Goal: Task Accomplishment & Management: Manage account settings

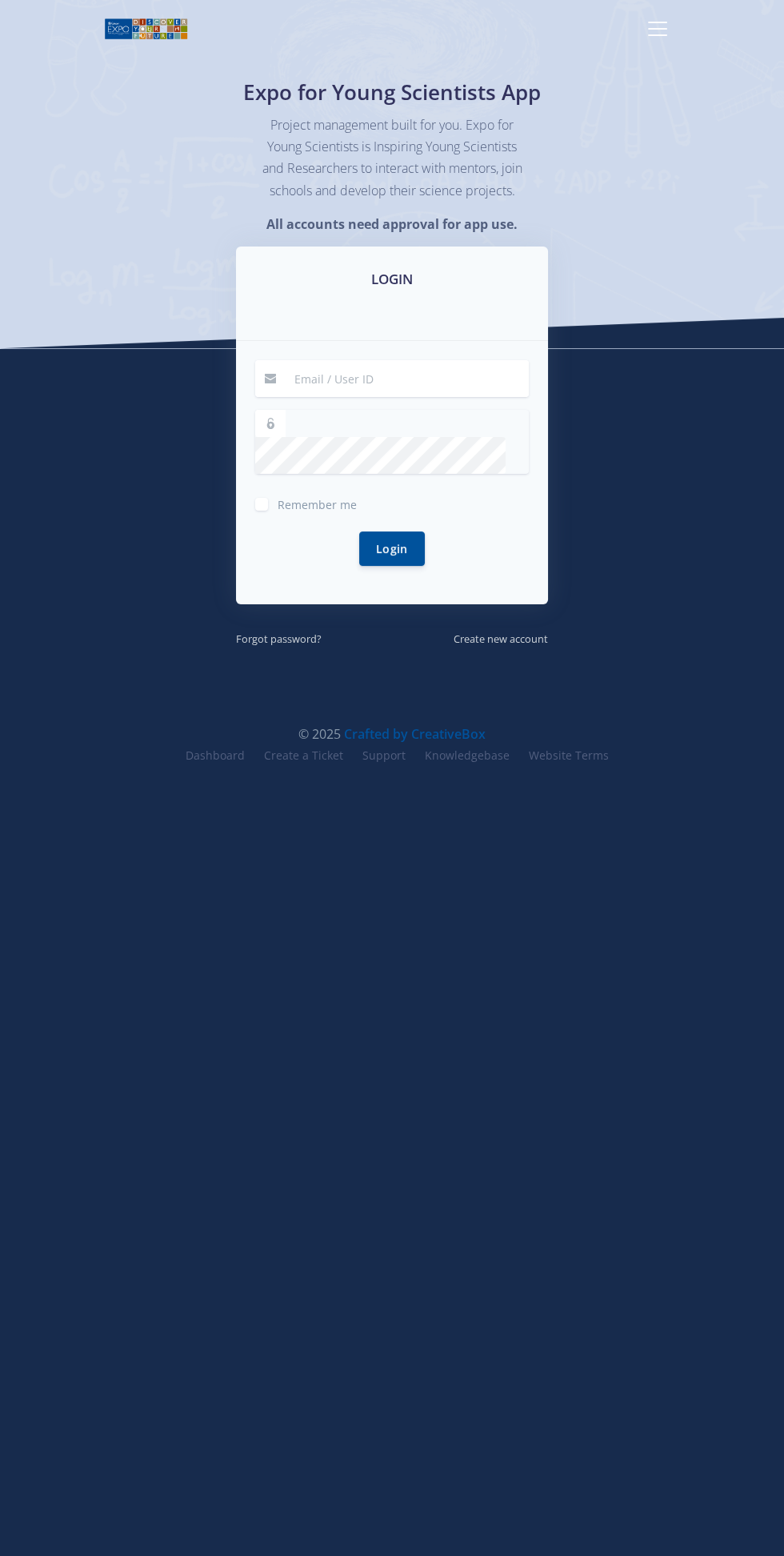
click at [441, 397] on input at bounding box center [406, 378] width 244 height 37
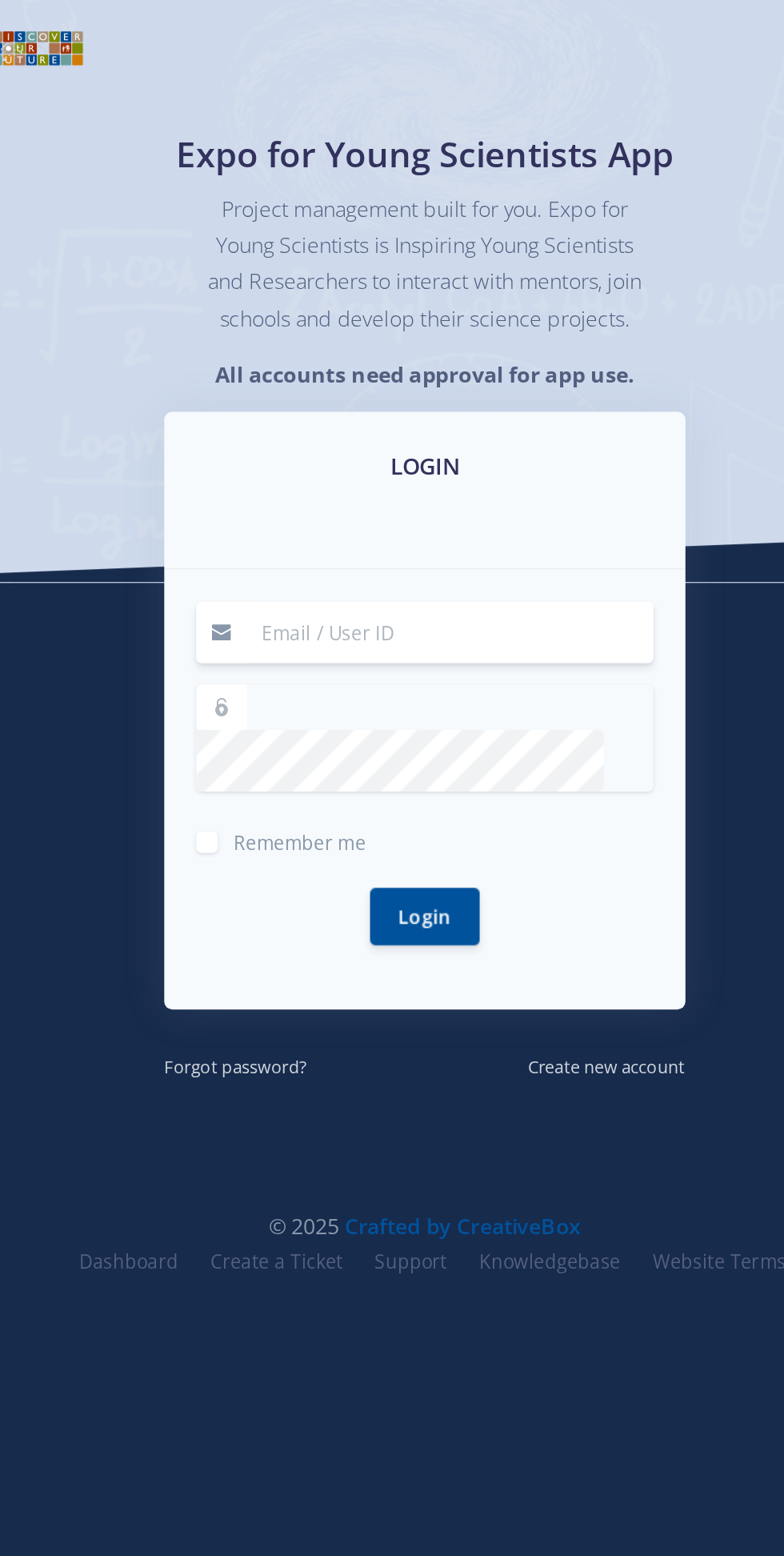
click at [409, 393] on input at bounding box center [406, 378] width 244 height 37
type input "nhlanhla.luse311@gmail.com"
click at [360, 532] on button "Login" at bounding box center [392, 549] width 66 height 34
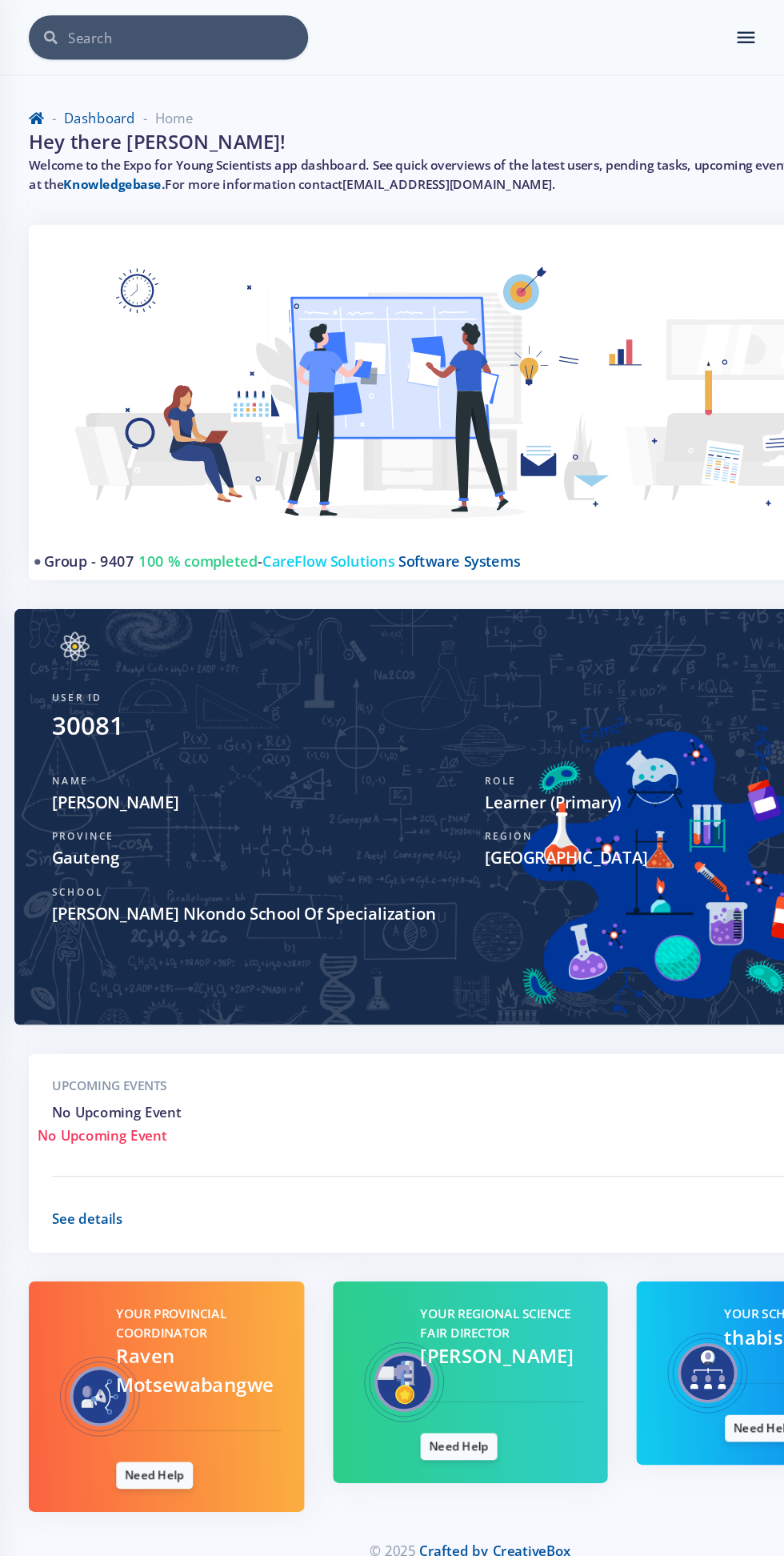
click at [153, 468] on span "100 % completed" at bounding box center [164, 468] width 99 height 16
click at [277, 453] on img at bounding box center [392, 339] width 697 height 264
click at [408, 454] on img at bounding box center [392, 339] width 697 height 264
click at [52, 467] on link "Group - 9407" at bounding box center [74, 468] width 75 height 16
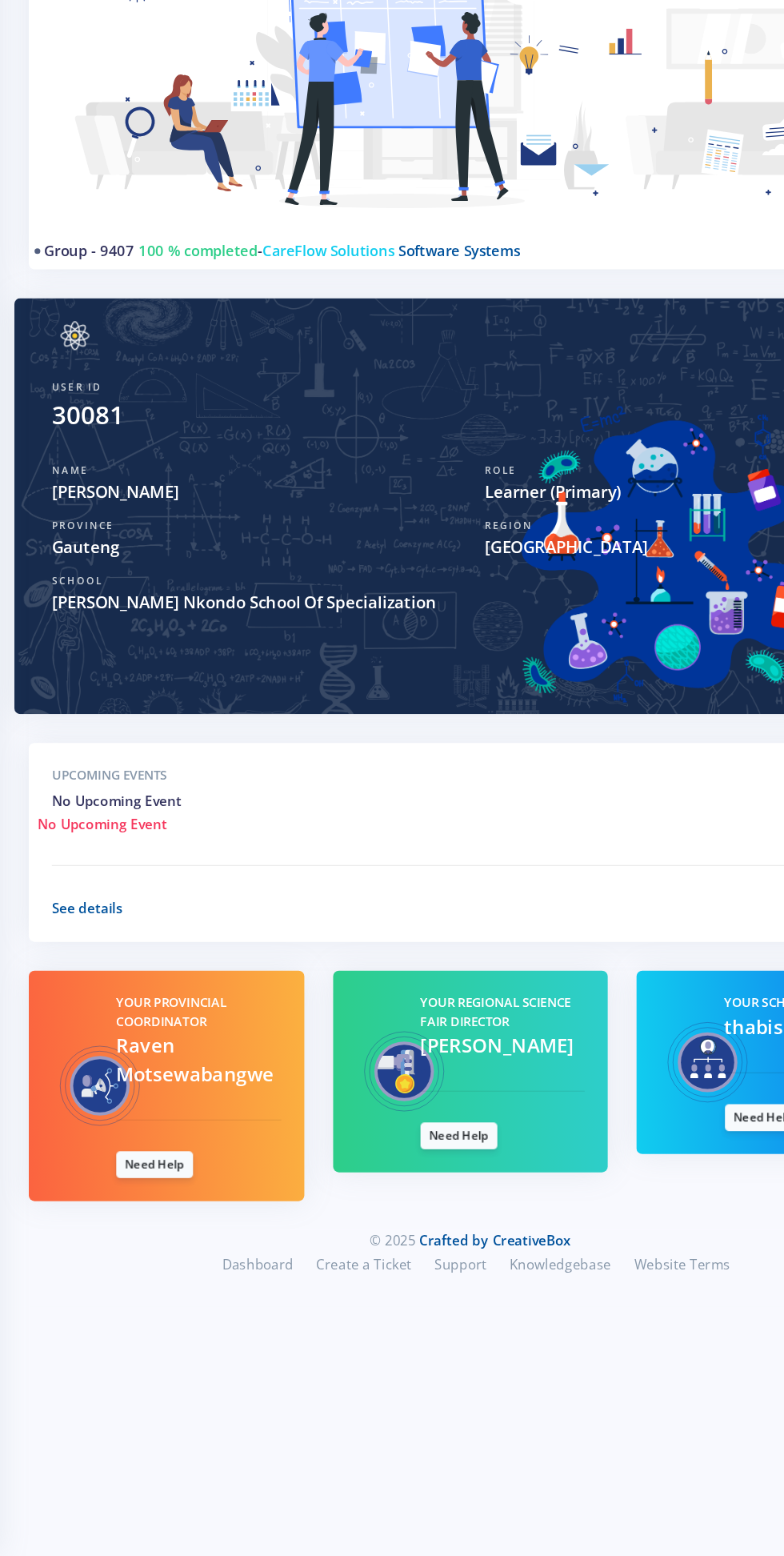
click at [401, 716] on div "Region Johannesburg" at bounding box center [571, 708] width 361 height 46
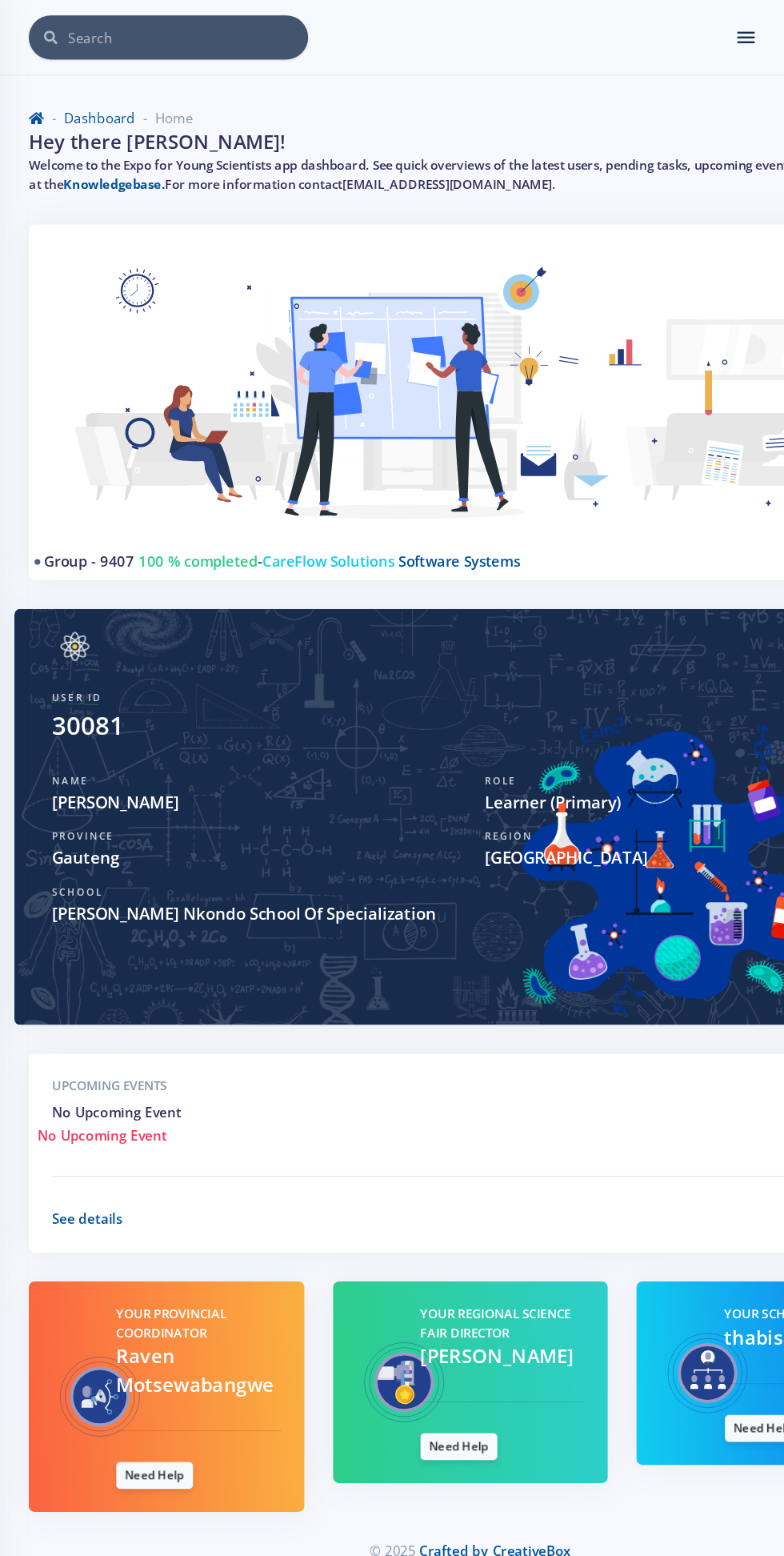
click at [616, 42] on ul "You have 0 notifications. View all" at bounding box center [666, 31] width 104 height 26
click at [609, 34] on div "× You have 0 notifications." at bounding box center [392, 31] width 736 height 37
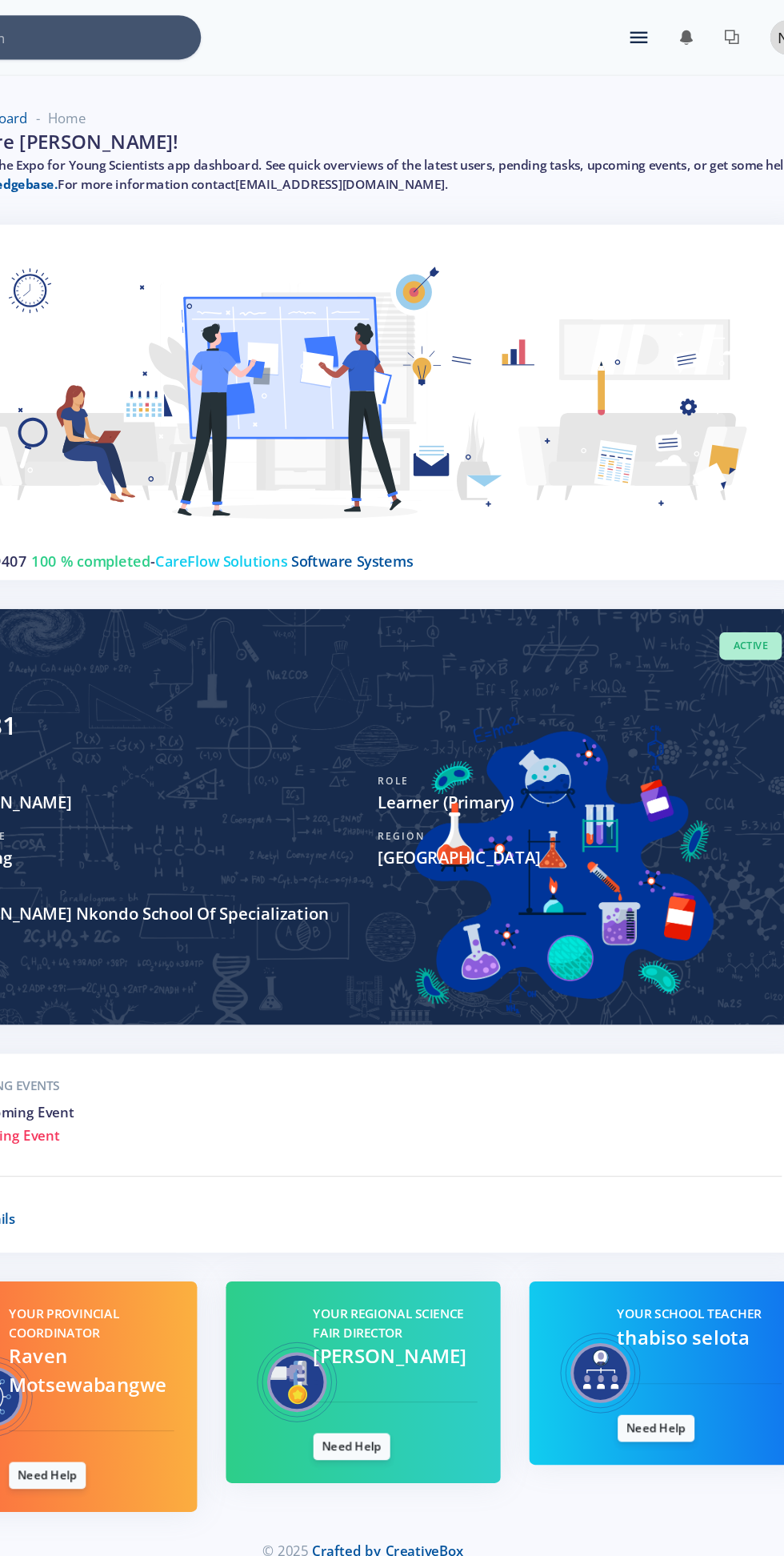
click at [609, 41] on div "× You have 0 notifications." at bounding box center [392, 31] width 736 height 37
click at [620, 30] on icon at bounding box center [621, 31] width 14 height 2
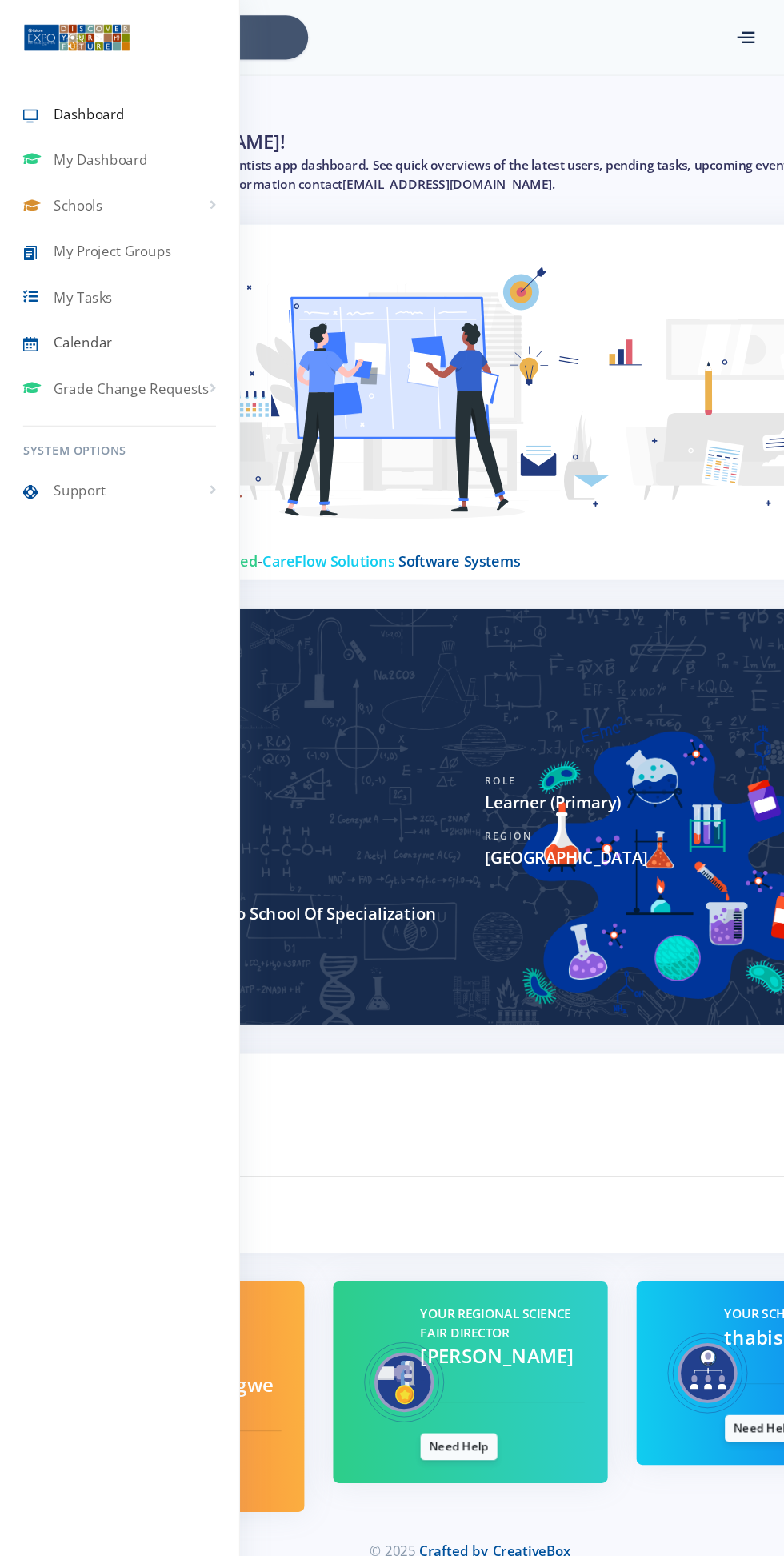
click at [133, 268] on link "Calendar" at bounding box center [99, 285] width 199 height 37
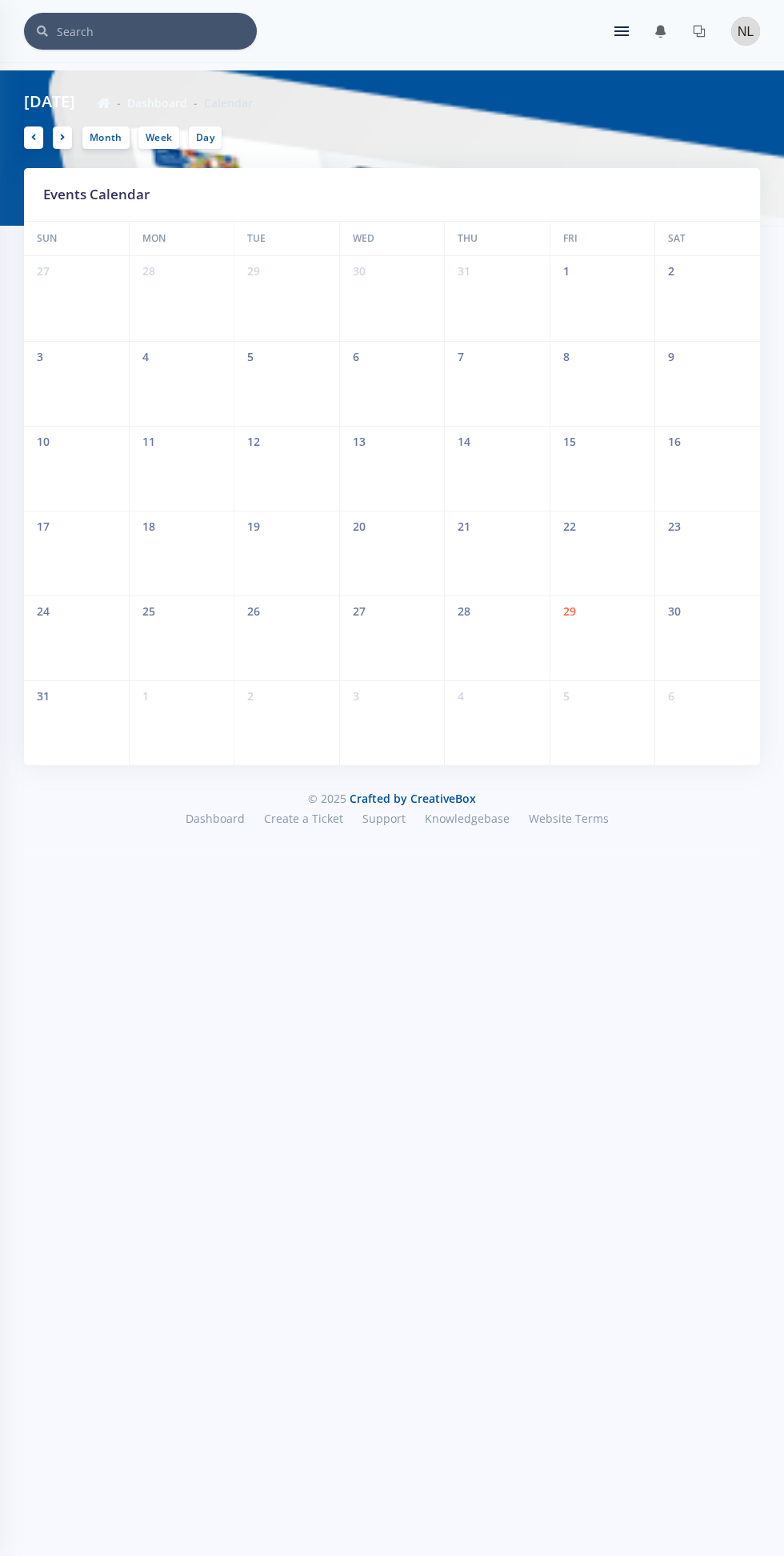
click at [62, 137] on icon at bounding box center [62, 138] width 5 height 10
click at [62, 134] on icon at bounding box center [62, 138] width 5 height 10
click at [62, 133] on icon at bounding box center [62, 138] width 5 height 10
click at [62, 137] on icon at bounding box center [62, 138] width 5 height 10
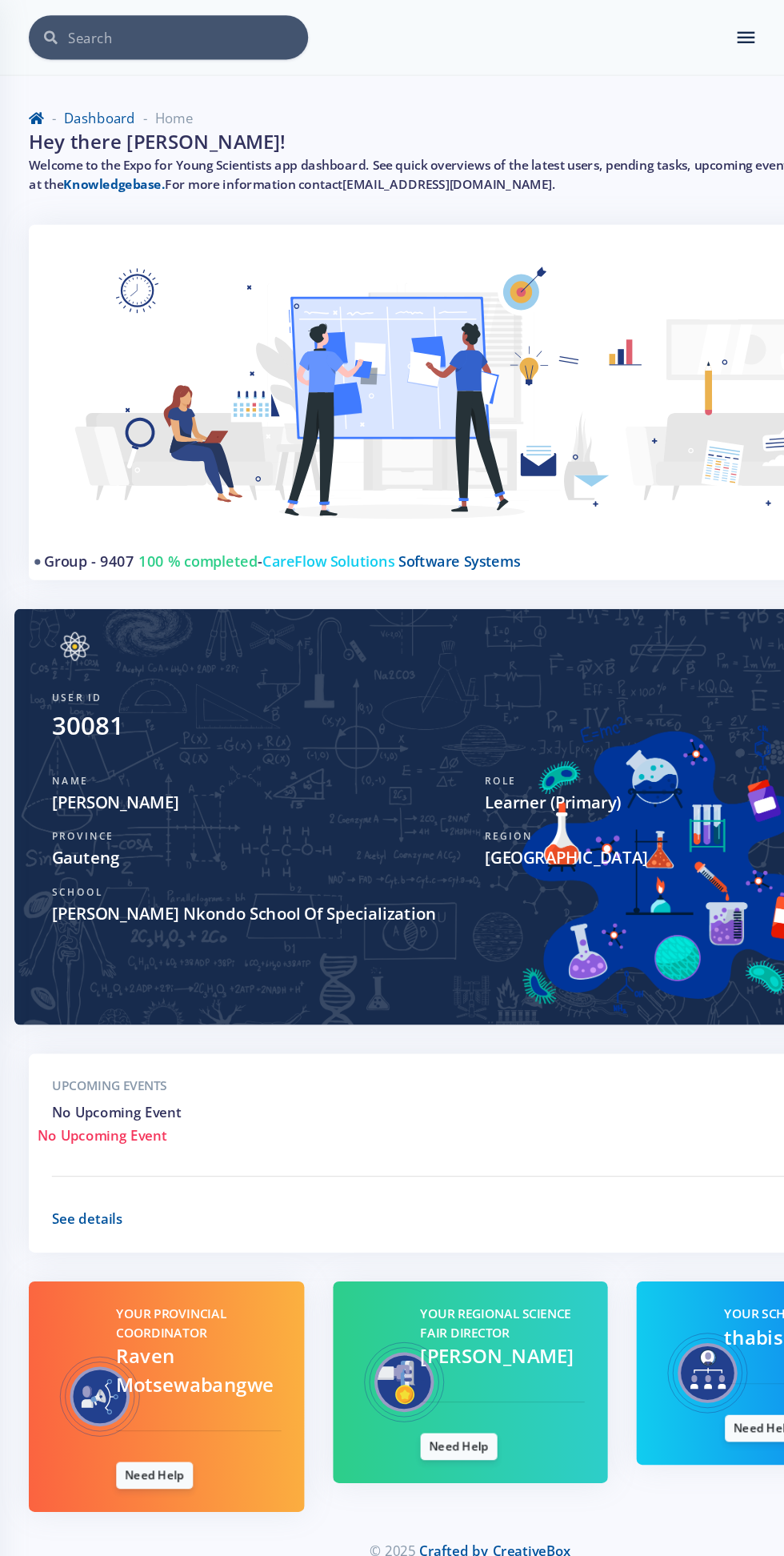
click at [608, 34] on div "× You have 0 notifications." at bounding box center [392, 31] width 736 height 37
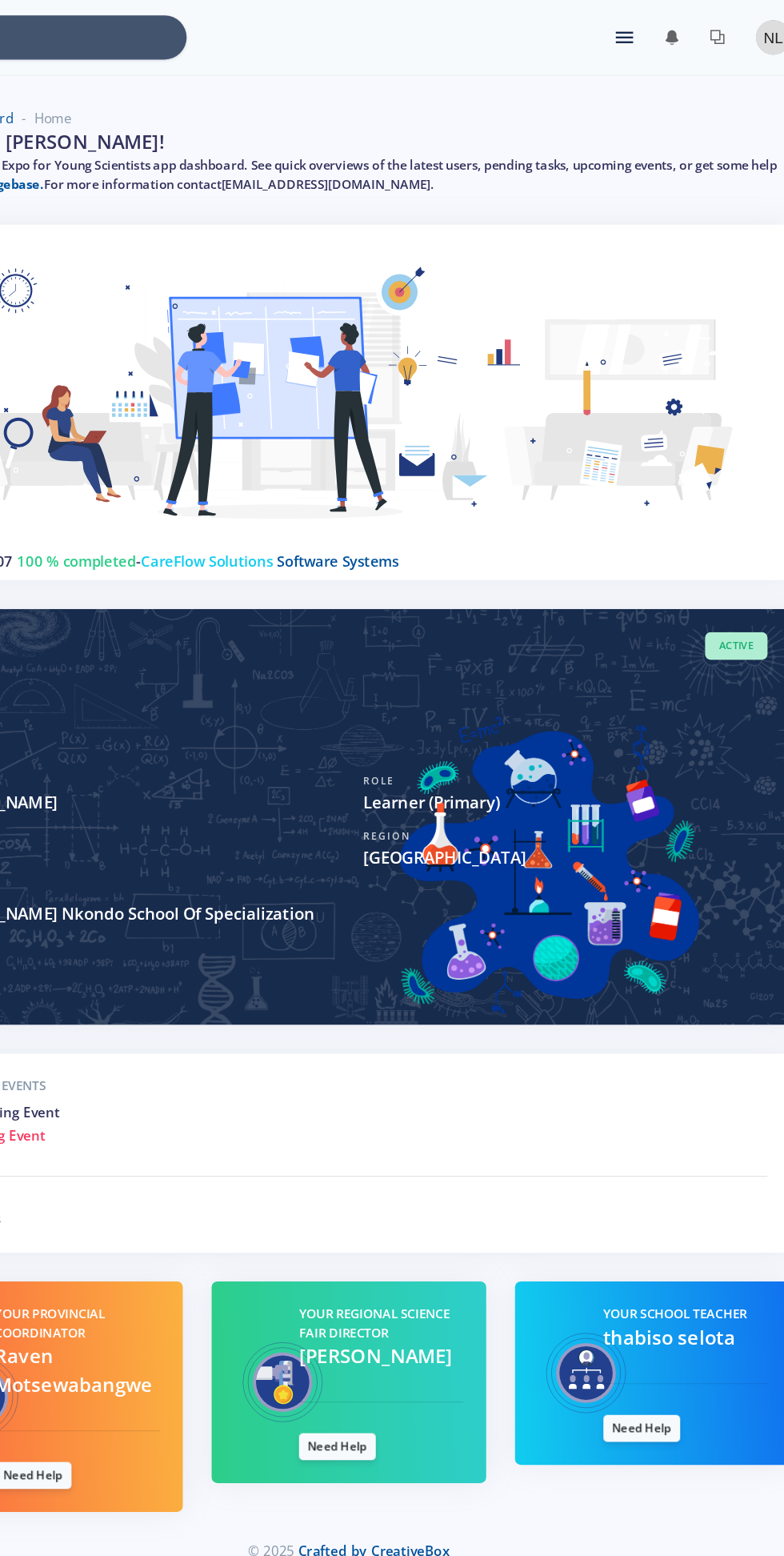
click at [604, 27] on div "× You have 0 notifications." at bounding box center [392, 31] width 736 height 37
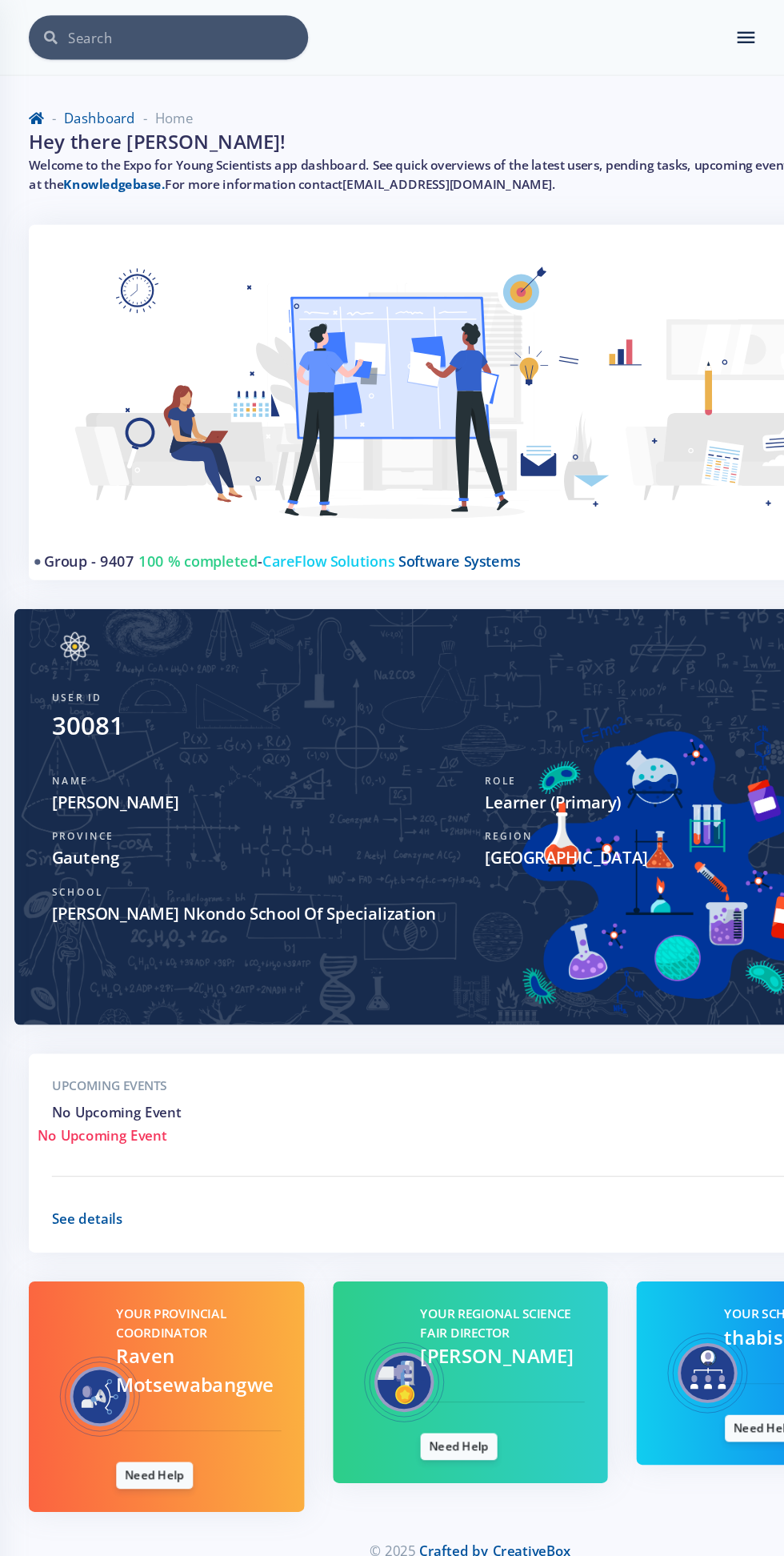
click at [615, 38] on ul "You have 0 notifications. View all" at bounding box center [666, 31] width 104 height 26
click at [604, 38] on div "× You have 0 notifications." at bounding box center [392, 31] width 736 height 37
click at [584, 57] on nav "× You have 0 notifications. View all" at bounding box center [392, 31] width 784 height 63
click at [618, 37] on ul "You have 0 notifications. View all" at bounding box center [666, 31] width 104 height 26
click at [614, 27] on icon at bounding box center [621, 27] width 14 height 2
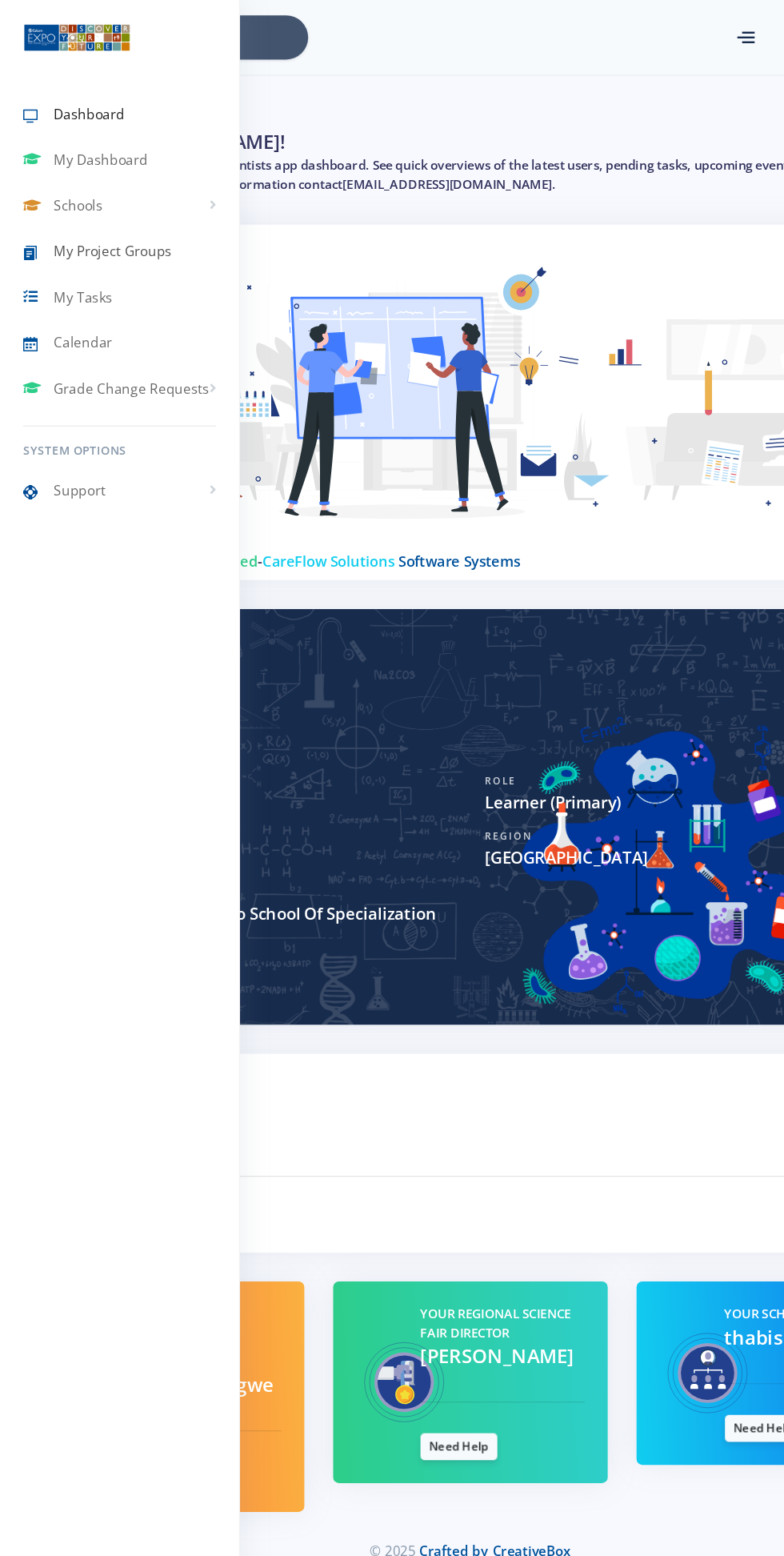
click at [123, 207] on span "My Project Groups" at bounding box center [94, 209] width 98 height 17
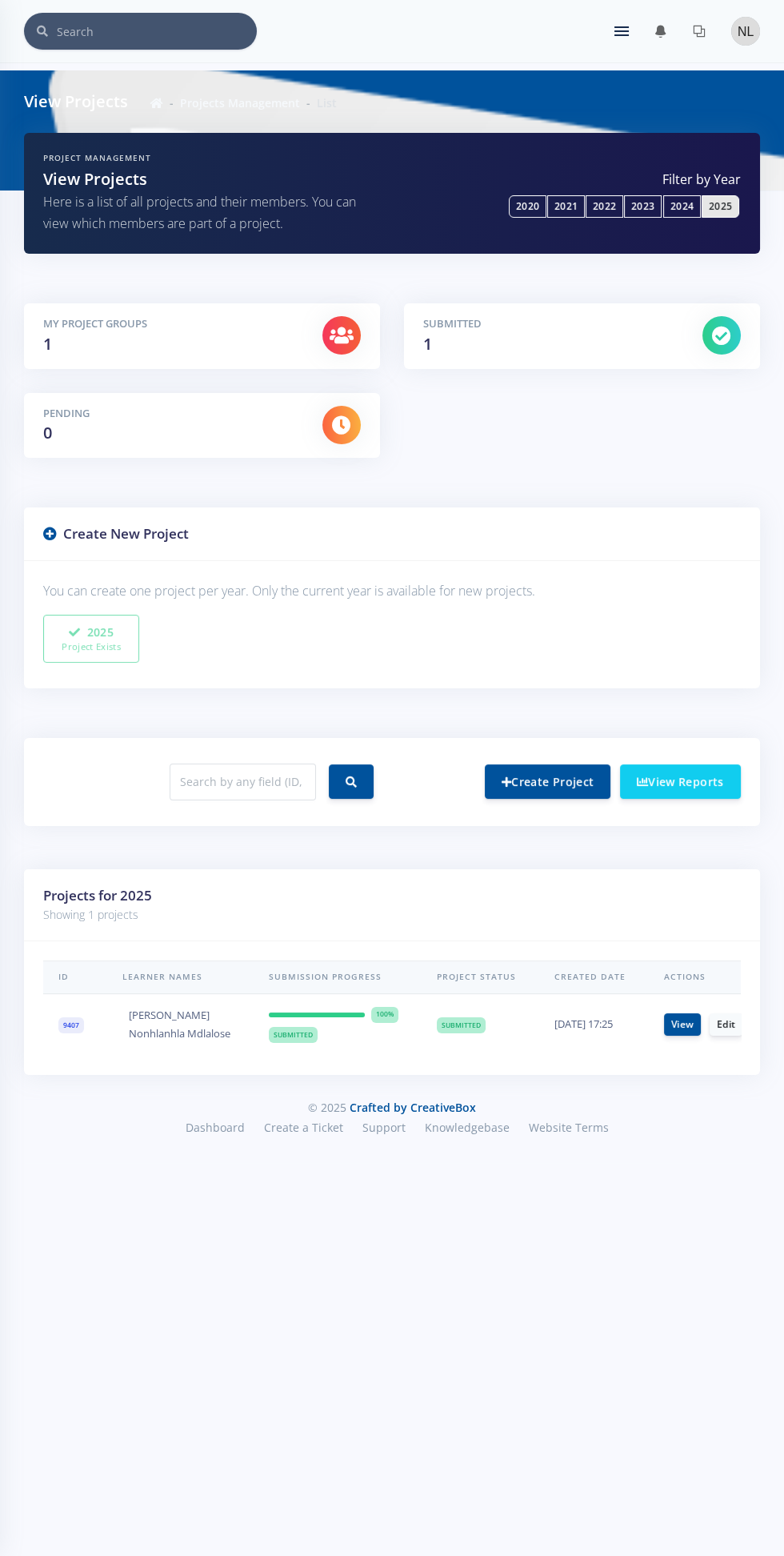
scroll to position [0, 38]
click at [660, 1022] on link "View" at bounding box center [661, 1024] width 37 height 22
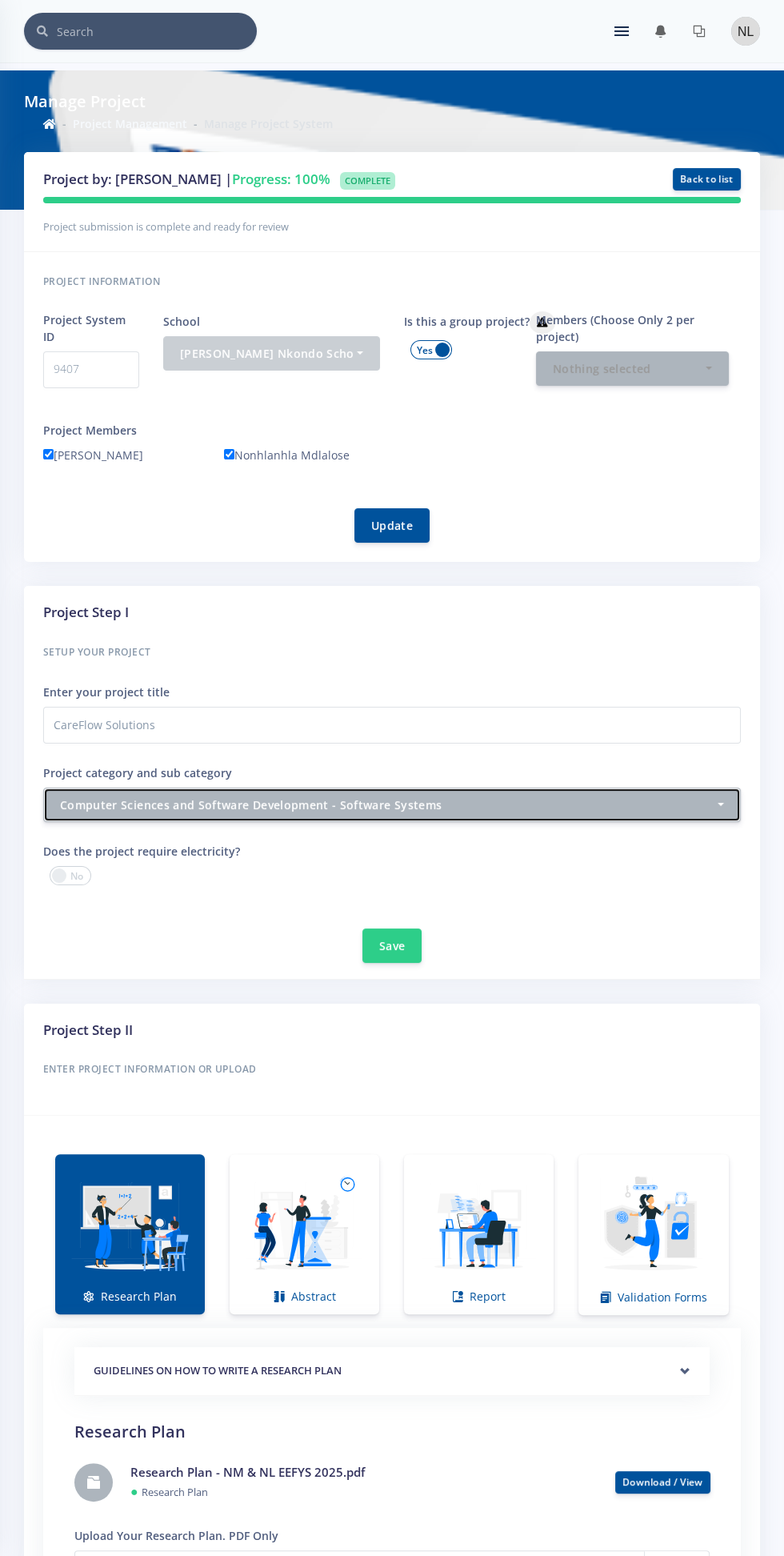
click at [672, 798] on div "Computer Sciences and Software Development - Software Systems" at bounding box center [387, 804] width 654 height 17
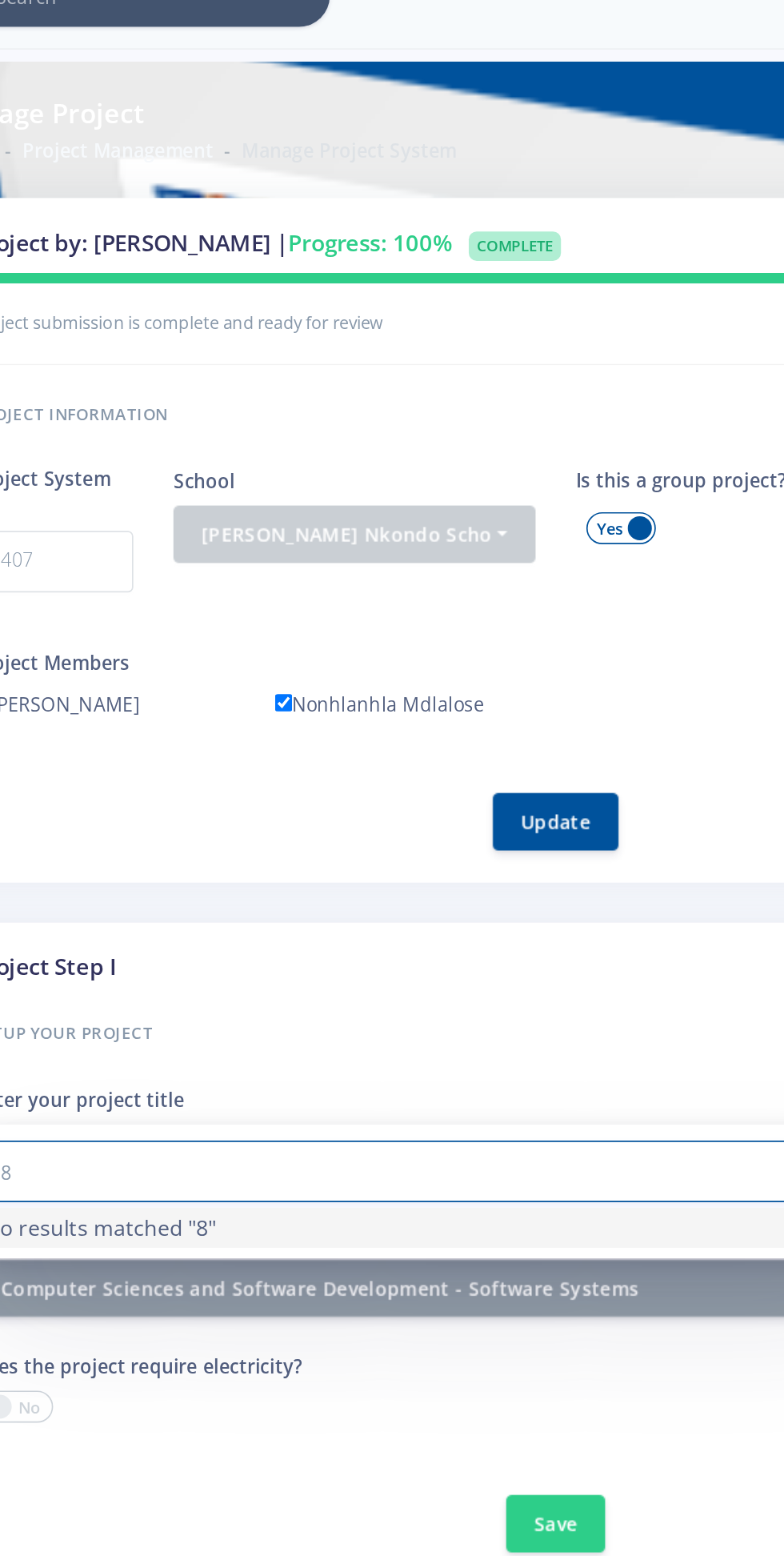
type input "8"
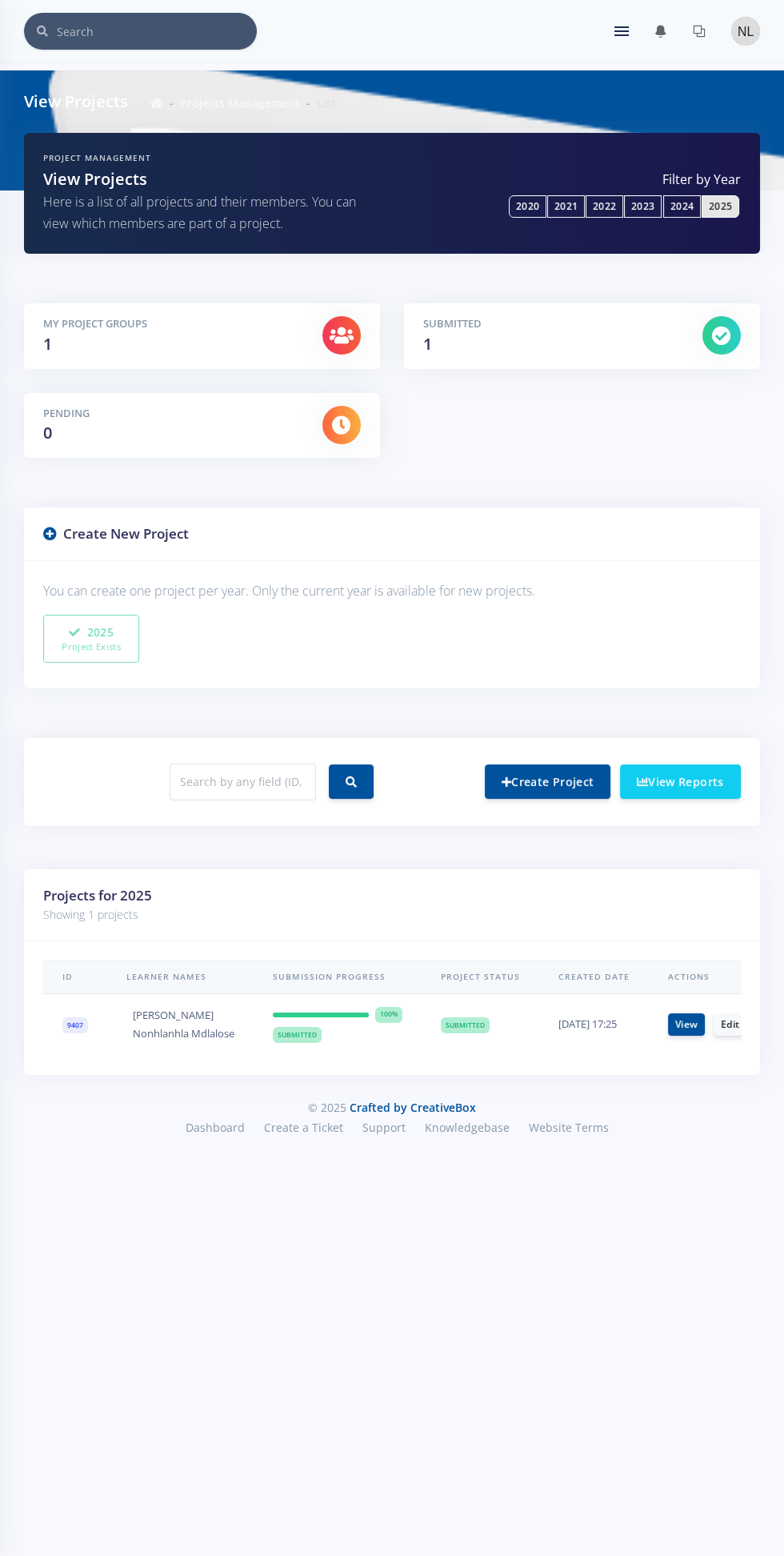
click at [688, 778] on link "View Reports" at bounding box center [680, 781] width 121 height 34
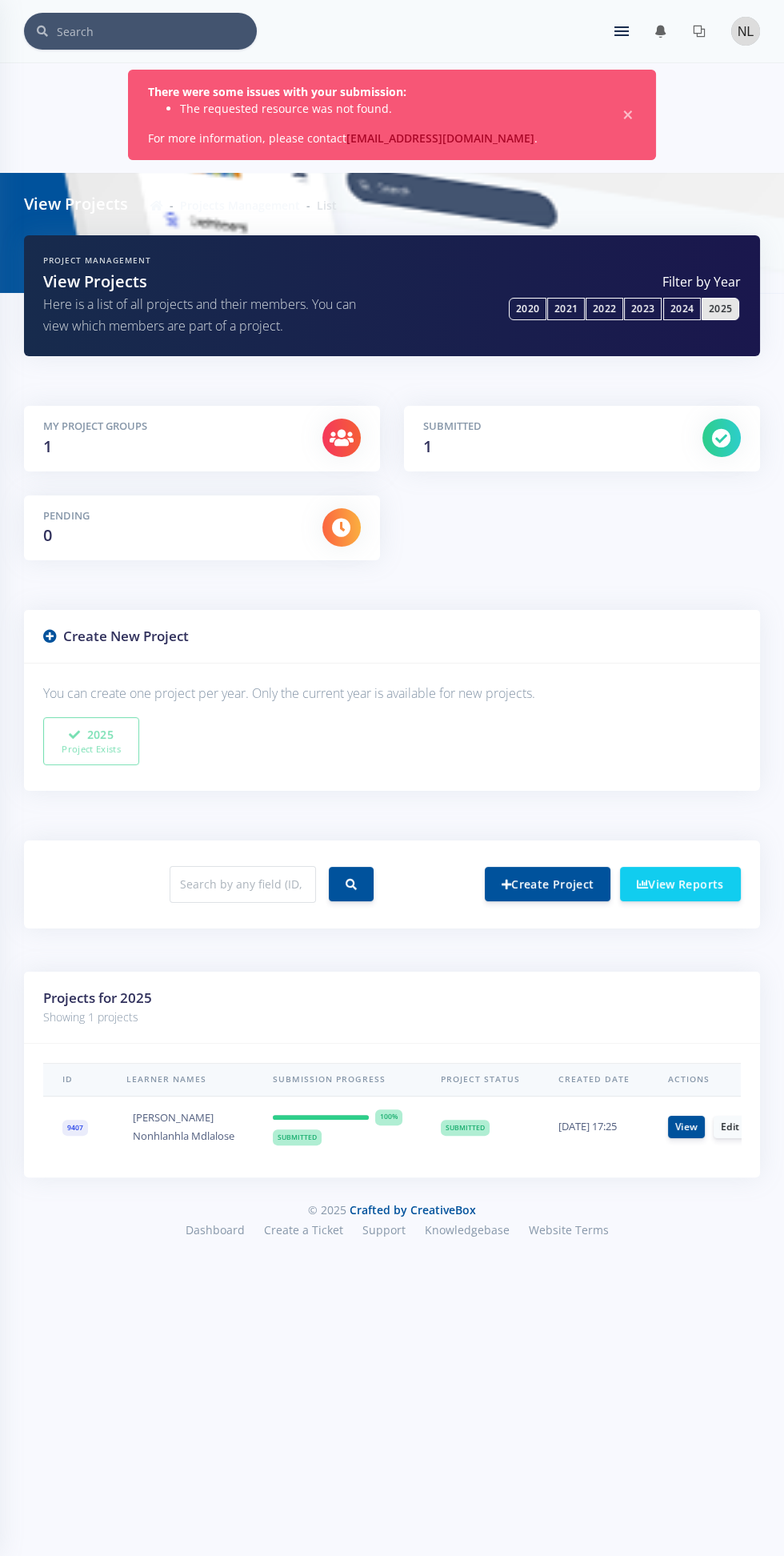
click at [692, 885] on link "View Reports" at bounding box center [680, 883] width 121 height 34
click at [615, 38] on ul "You have 0 notifications. View all" at bounding box center [666, 31] width 104 height 26
click at [647, 31] on link at bounding box center [660, 31] width 38 height 26
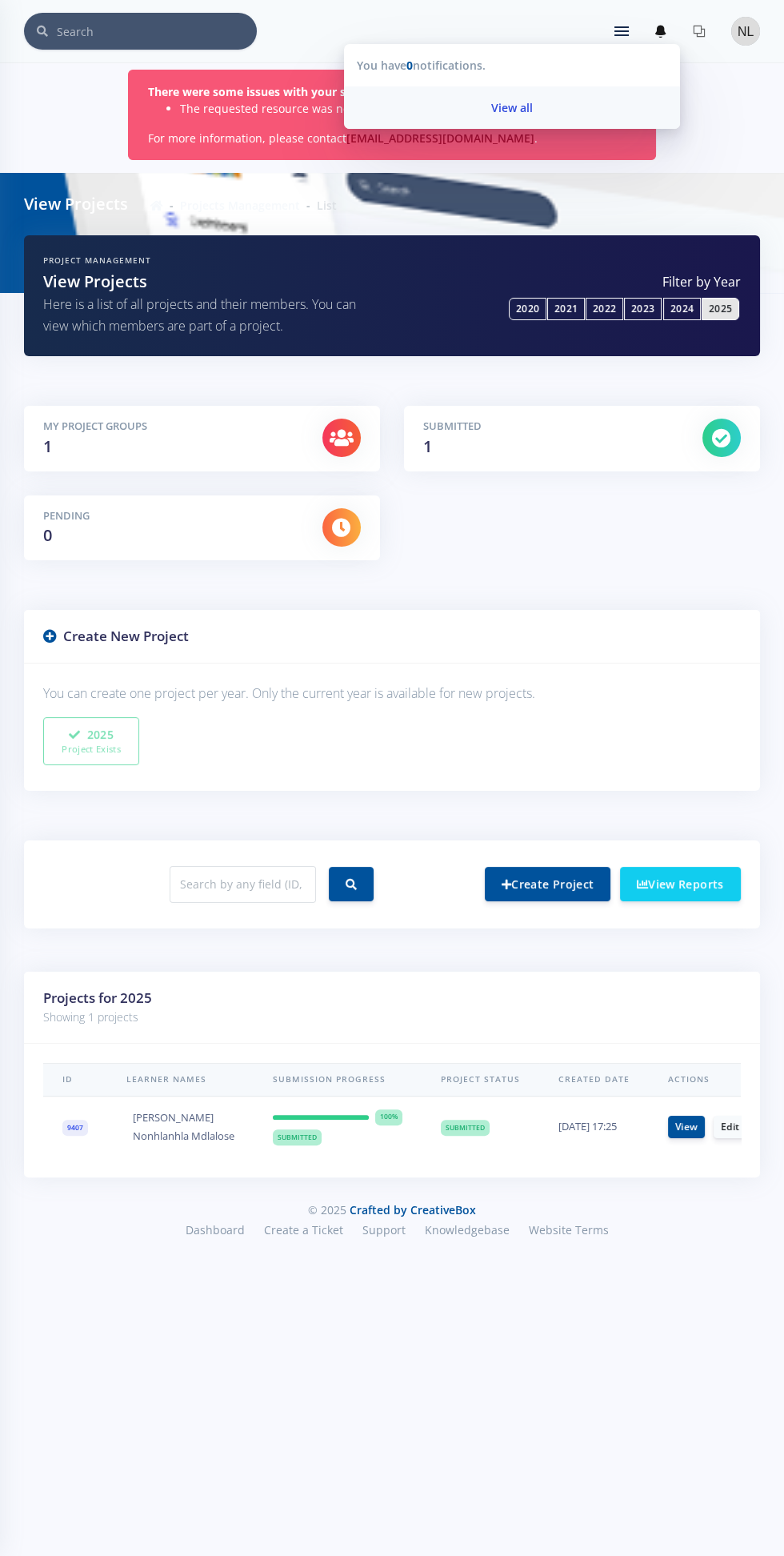
click at [538, 119] on link "View all" at bounding box center [511, 107] width 336 height 42
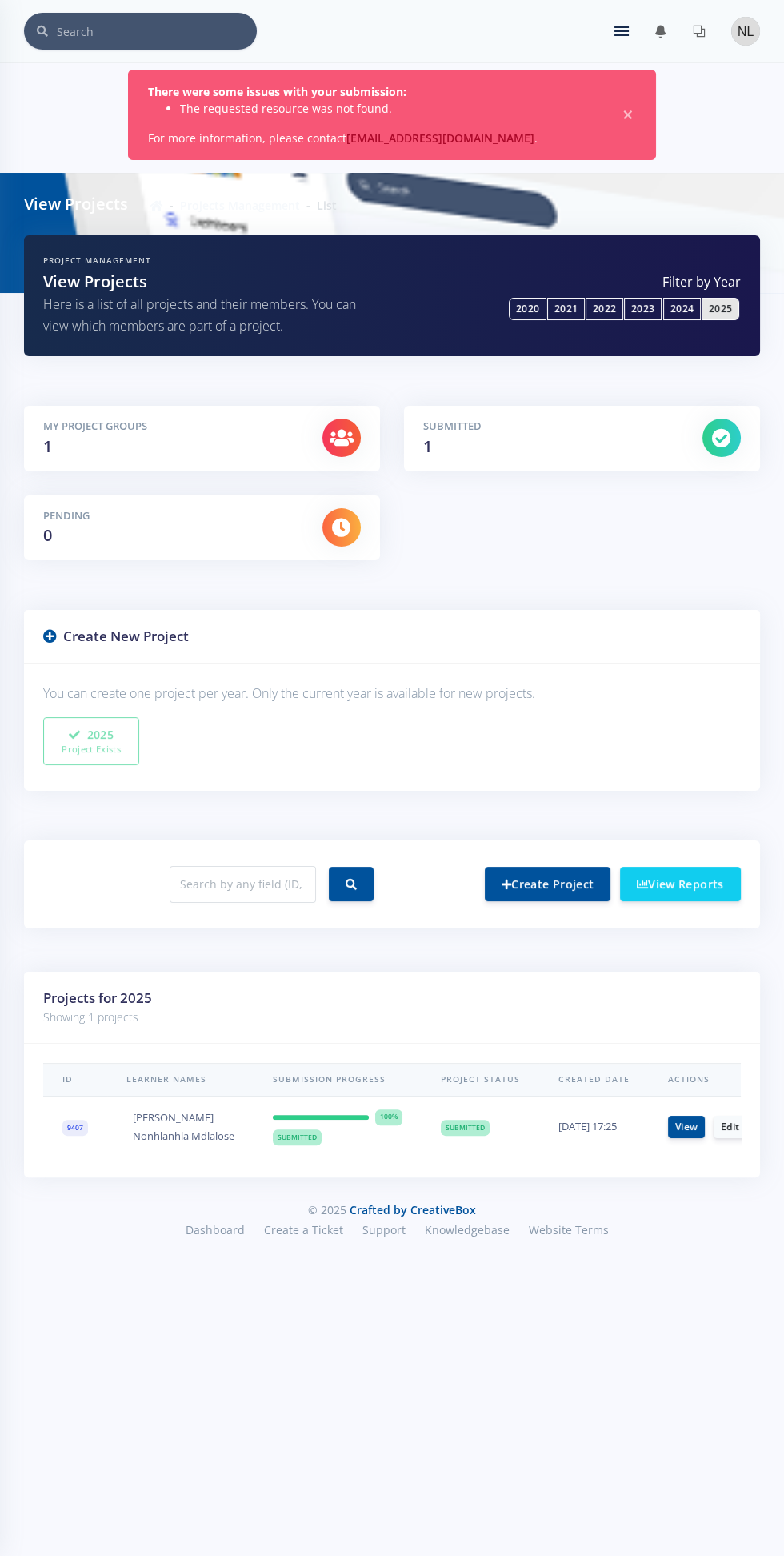
click at [617, 45] on div "× You have 0 notifications." at bounding box center [392, 31] width 736 height 37
click at [616, 45] on div "× You have 0 notifications." at bounding box center [392, 31] width 736 height 37
